Goal: Information Seeking & Learning: Understand process/instructions

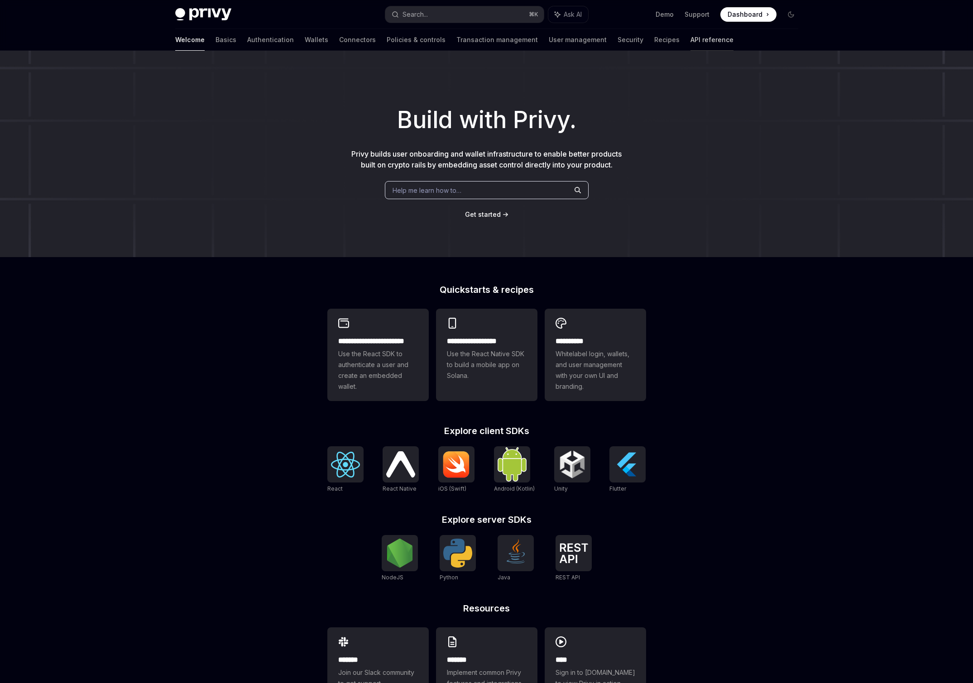
click at [691, 36] on link "API reference" at bounding box center [712, 40] width 43 height 22
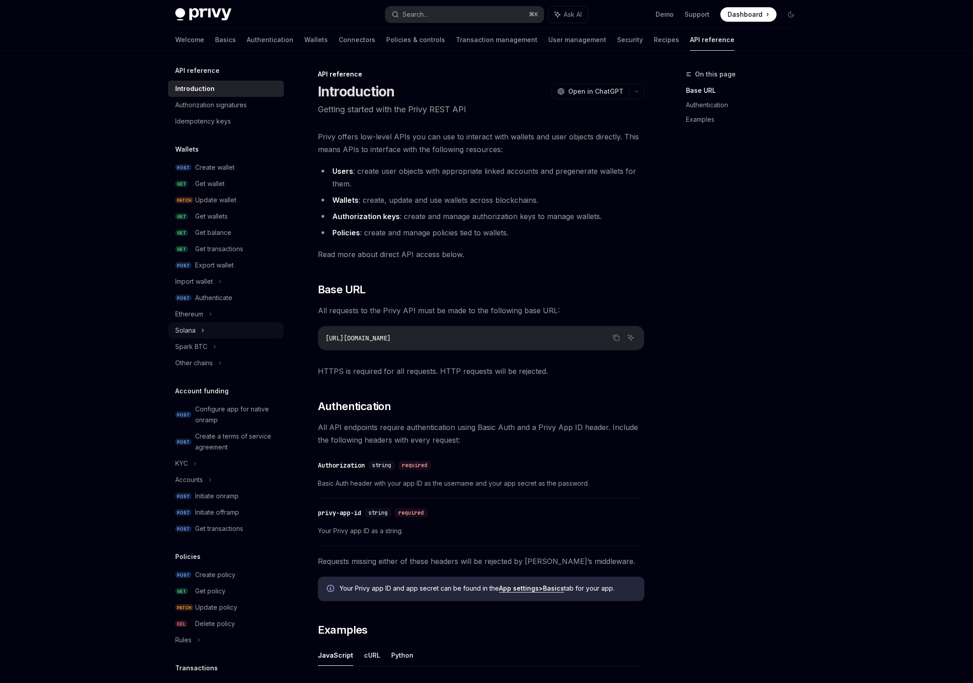
click at [212, 325] on div "Solana" at bounding box center [226, 330] width 116 height 16
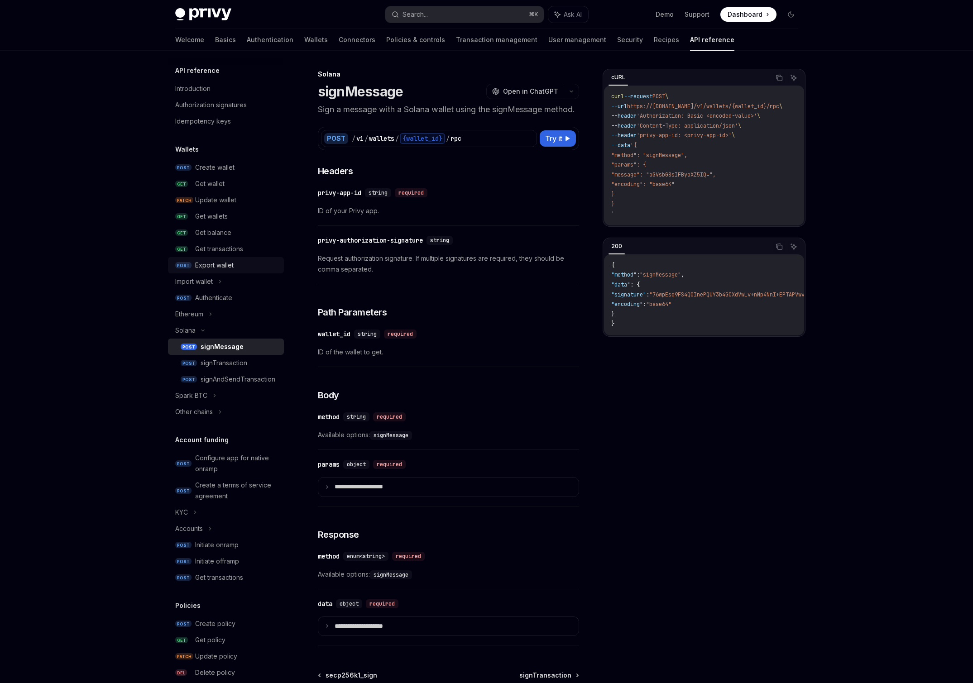
click at [218, 264] on div "Export wallet" at bounding box center [214, 265] width 38 height 11
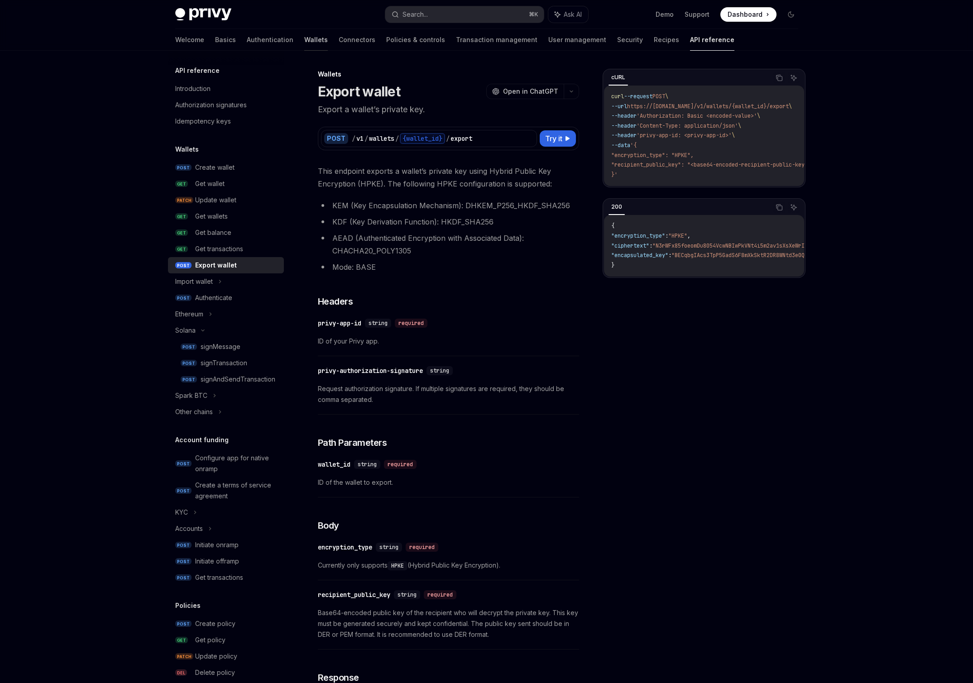
click at [304, 44] on link "Wallets" at bounding box center [316, 40] width 24 height 22
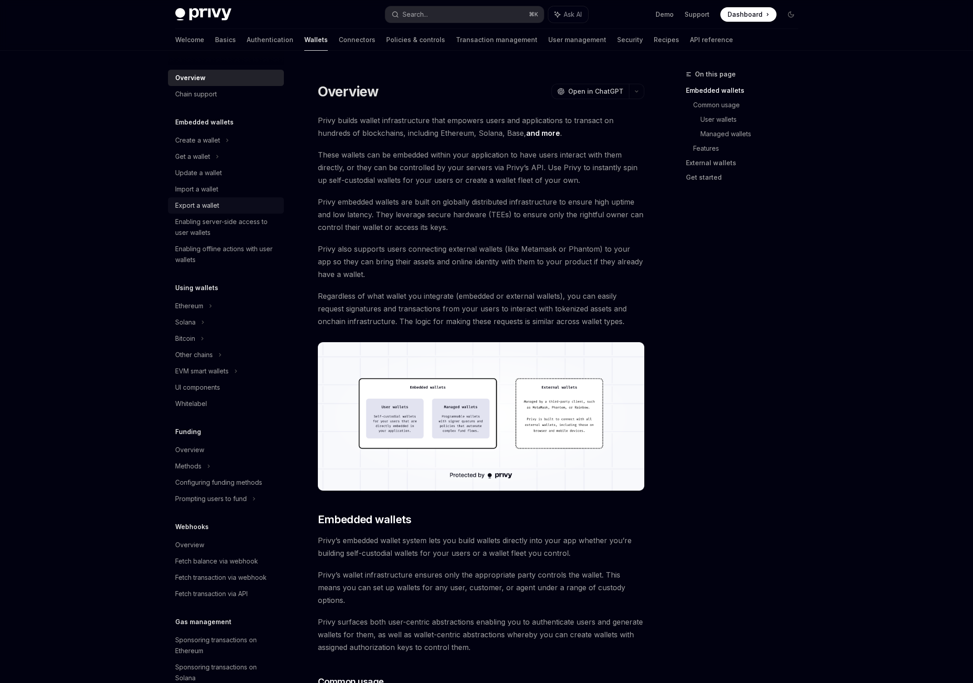
click at [201, 207] on div "Export a wallet" at bounding box center [197, 205] width 44 height 11
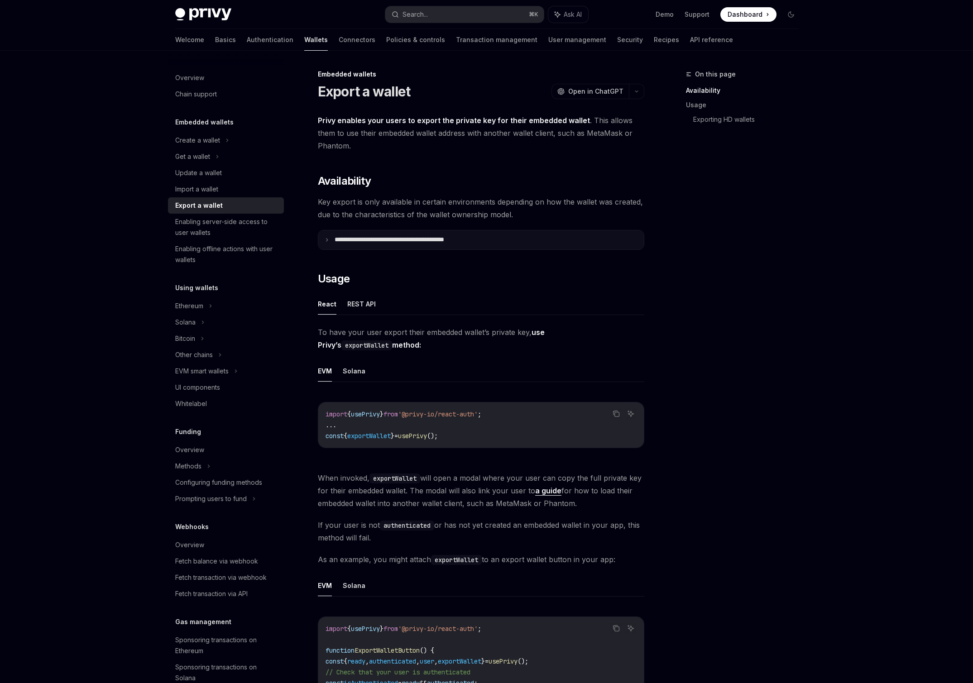
click at [398, 236] on p "**********" at bounding box center [409, 240] width 149 height 8
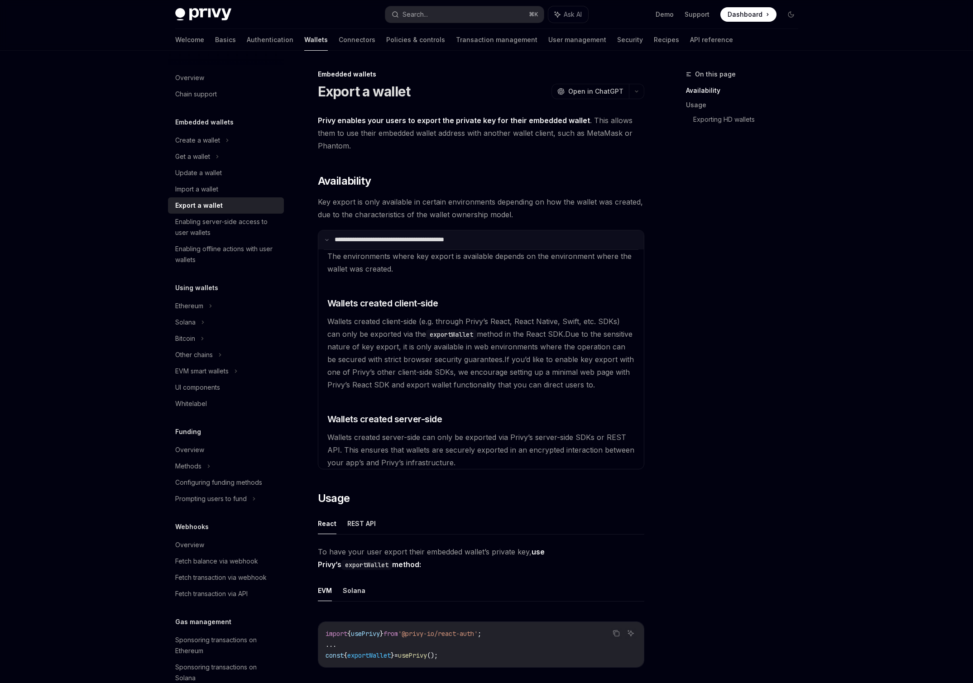
click at [398, 236] on p "**********" at bounding box center [408, 240] width 147 height 8
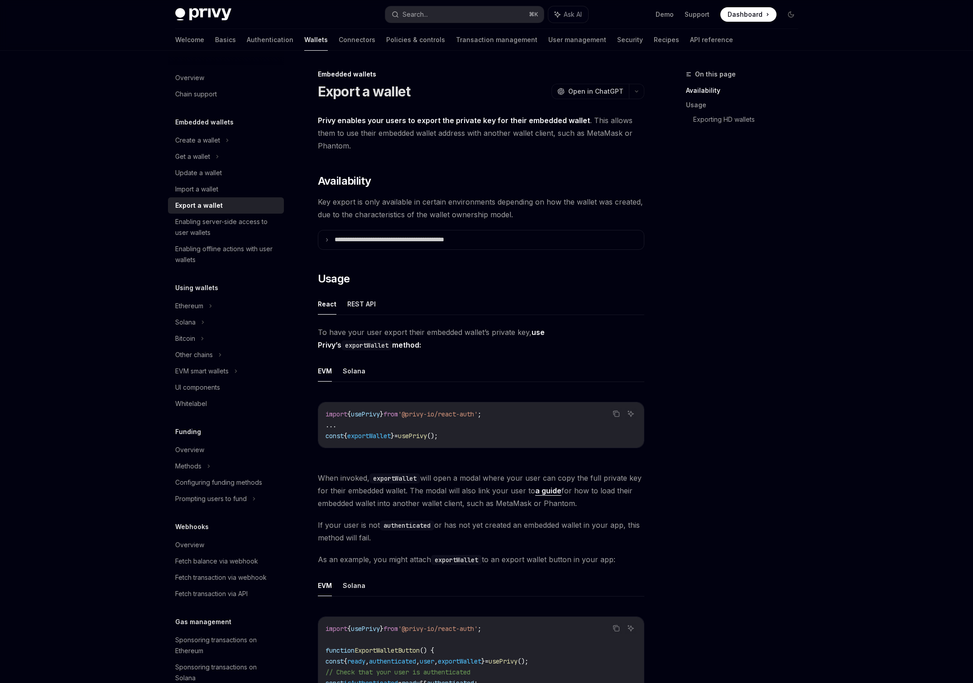
click at [360, 315] on ul "React REST API" at bounding box center [481, 304] width 326 height 22
click at [360, 309] on button "REST API" at bounding box center [361, 303] width 29 height 21
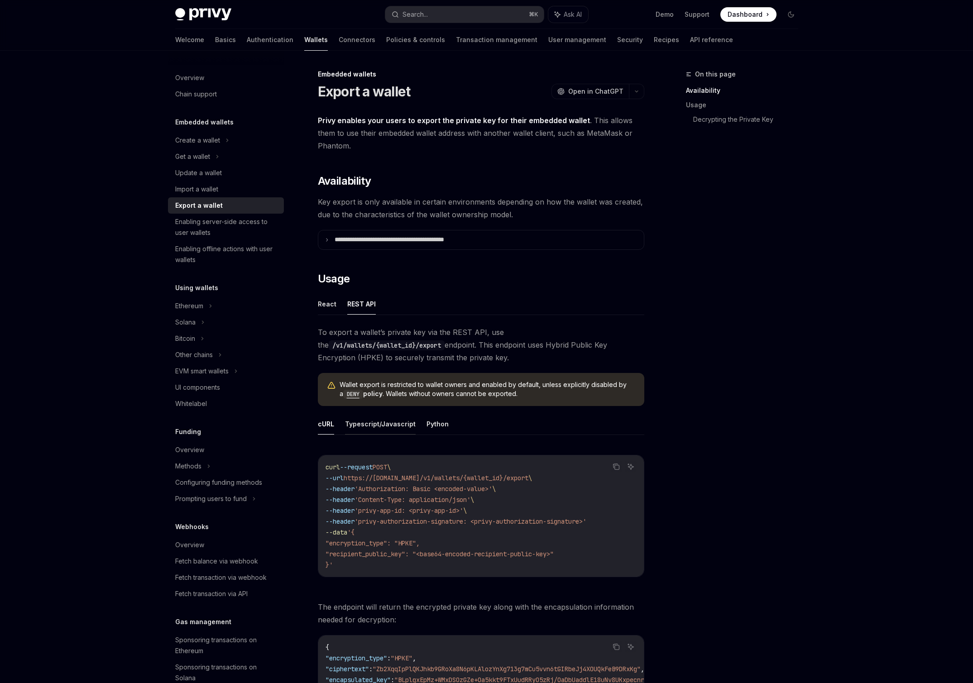
click at [395, 422] on button "Typescript/Javascript" at bounding box center [380, 423] width 71 height 21
type textarea "*"
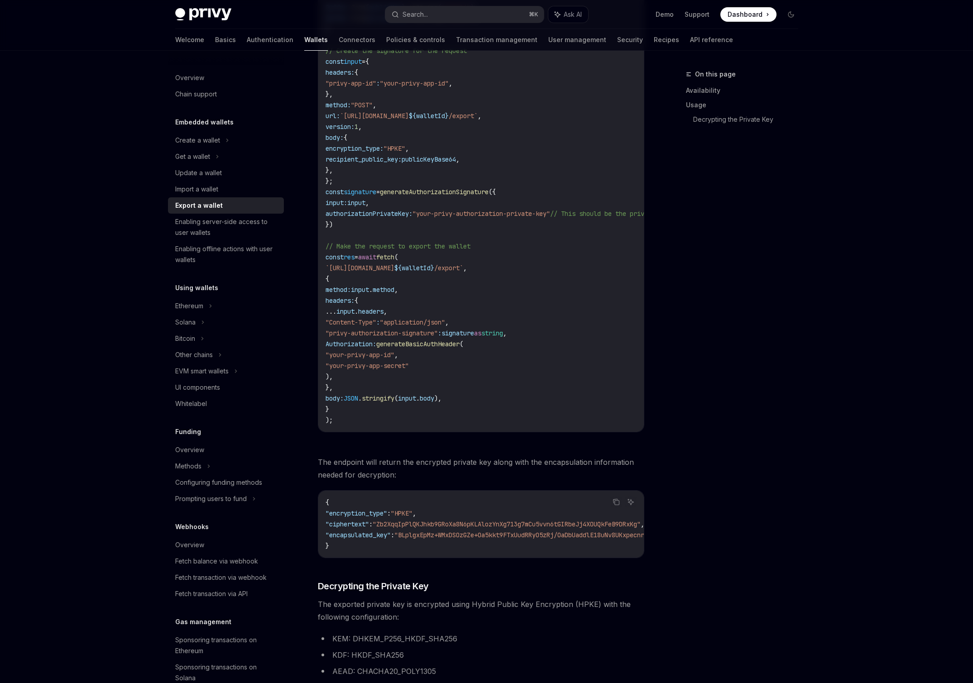
scroll to position [635, 0]
click at [463, 191] on span "generateAuthorizationSignature" at bounding box center [434, 191] width 109 height 8
copy span "generateAuthorizationSignature"
